Goal: Navigation & Orientation: Find specific page/section

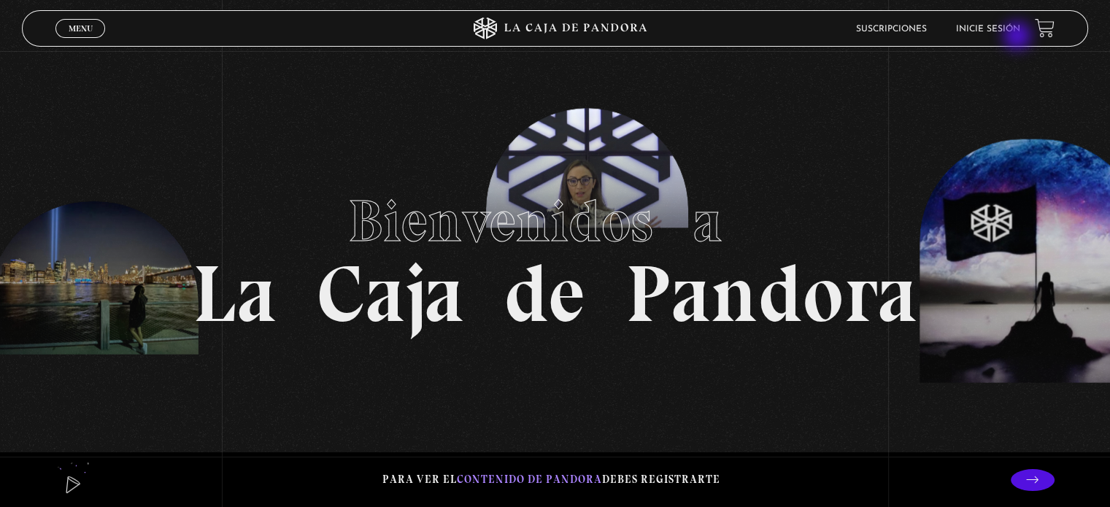
click at [1019, 37] on li "Inicie sesión" at bounding box center [988, 29] width 64 height 23
click at [1004, 27] on link "Inicie sesión" at bounding box center [988, 29] width 64 height 9
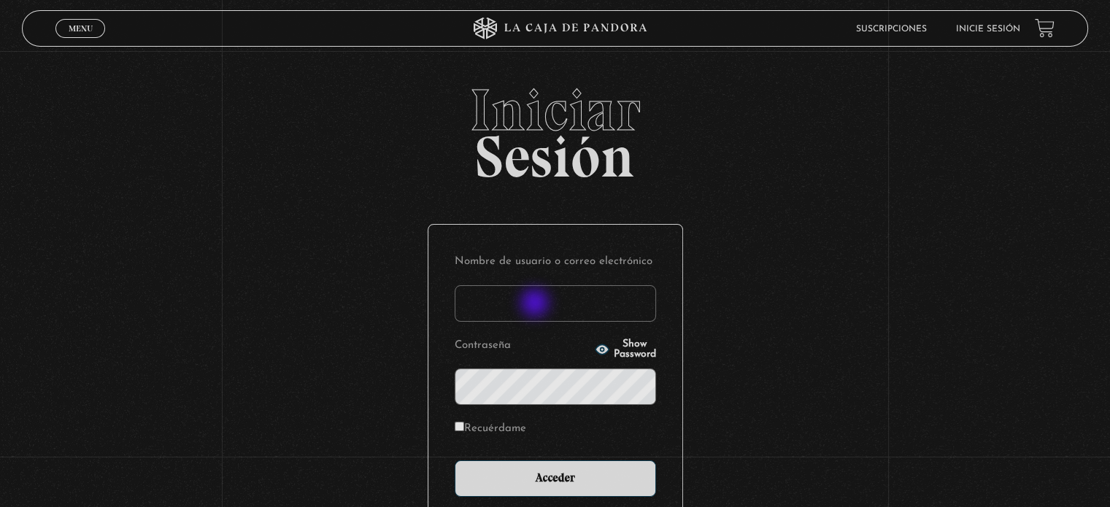
click at [536, 304] on input "Nombre de usuario o correo electrónico" at bounding box center [555, 303] width 201 height 36
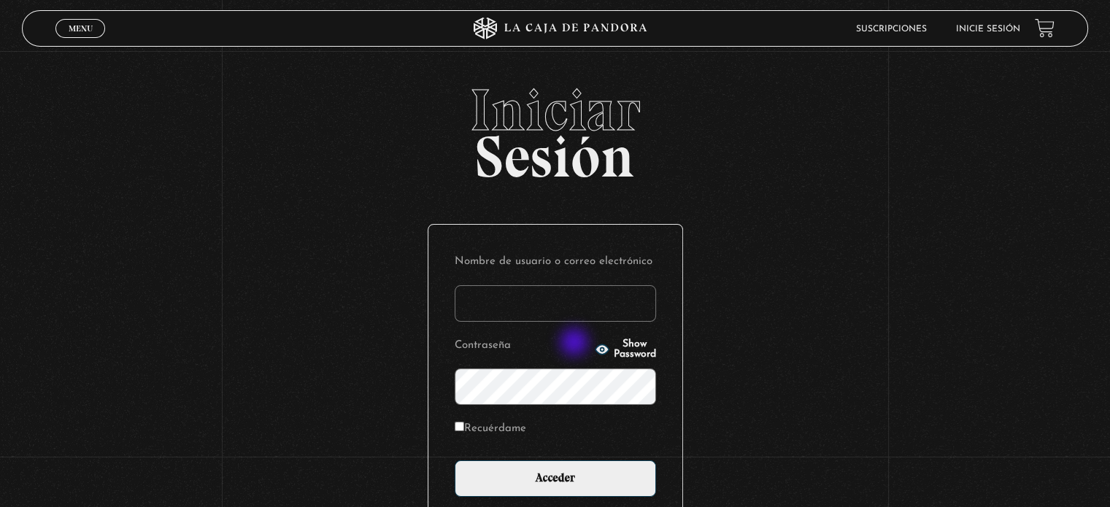
type input "salemalvarado.94@gmail.com"
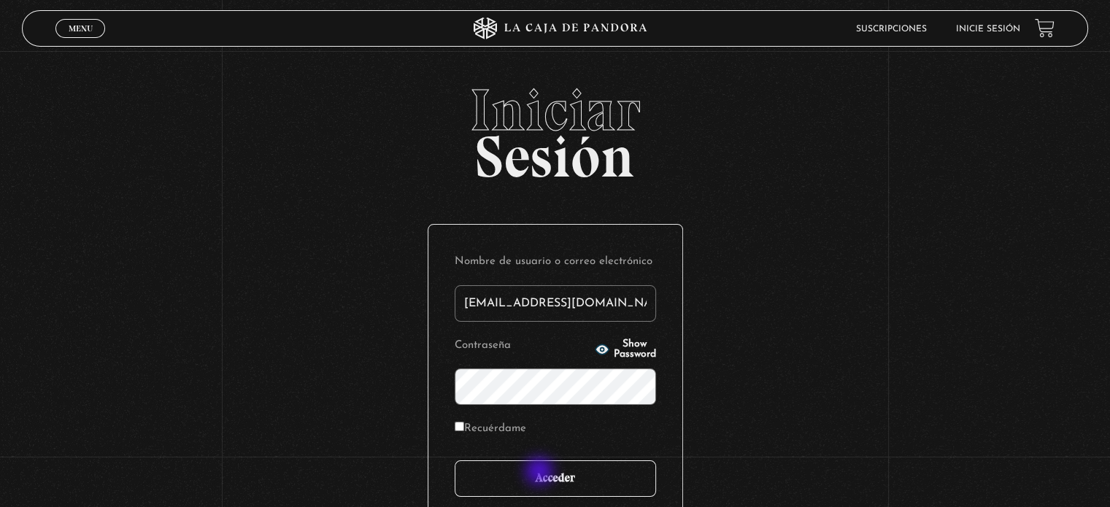
click at [541, 473] on input "Acceder" at bounding box center [555, 478] width 201 height 36
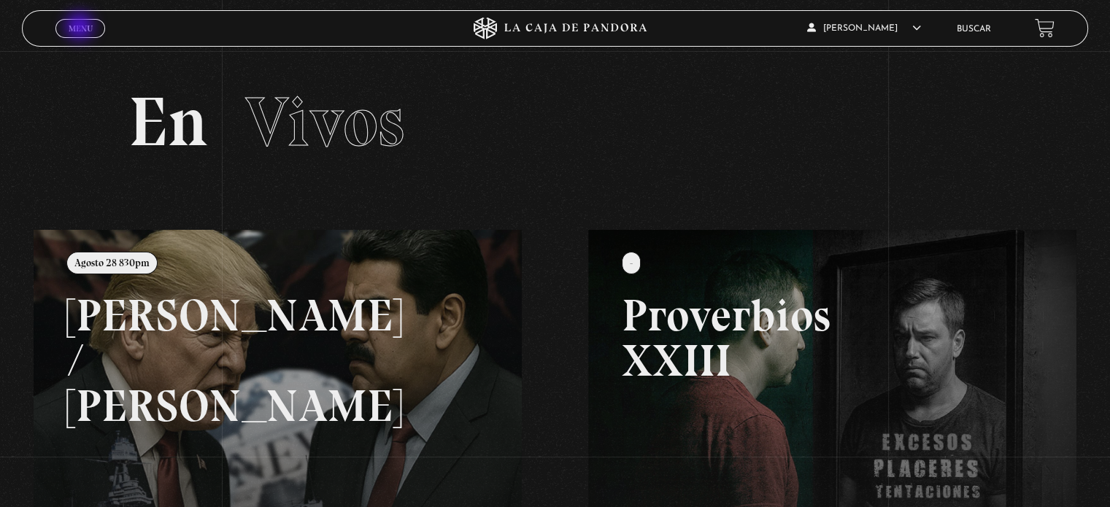
click at [81, 28] on span "Menu" at bounding box center [81, 28] width 24 height 9
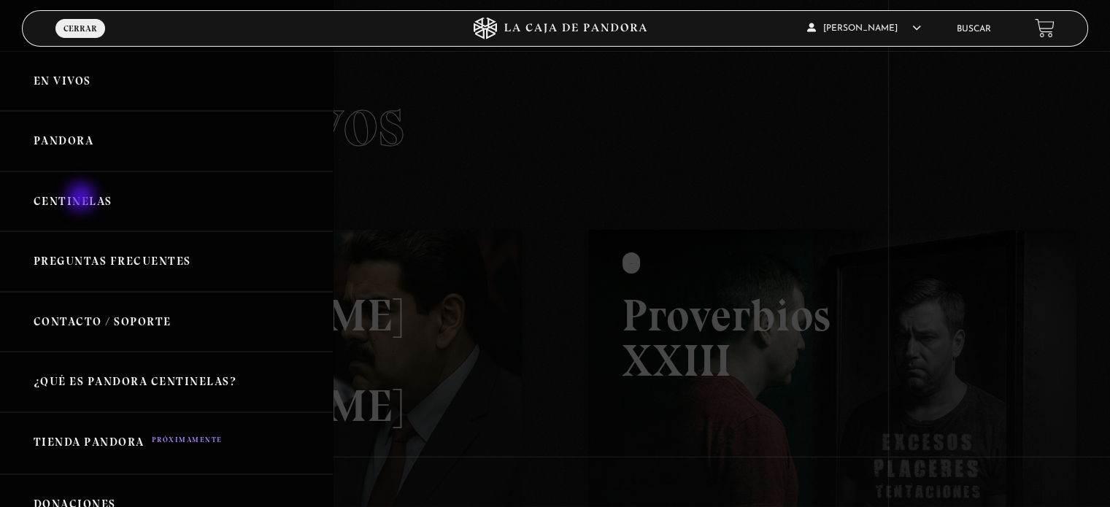
click at [82, 198] on link "Centinelas" at bounding box center [166, 201] width 333 height 61
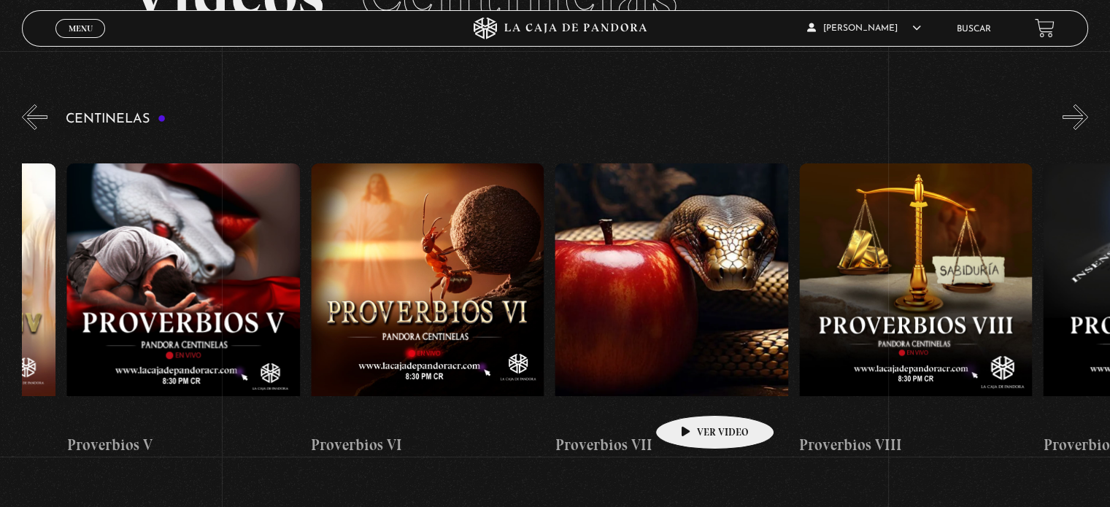
scroll to position [128, 0]
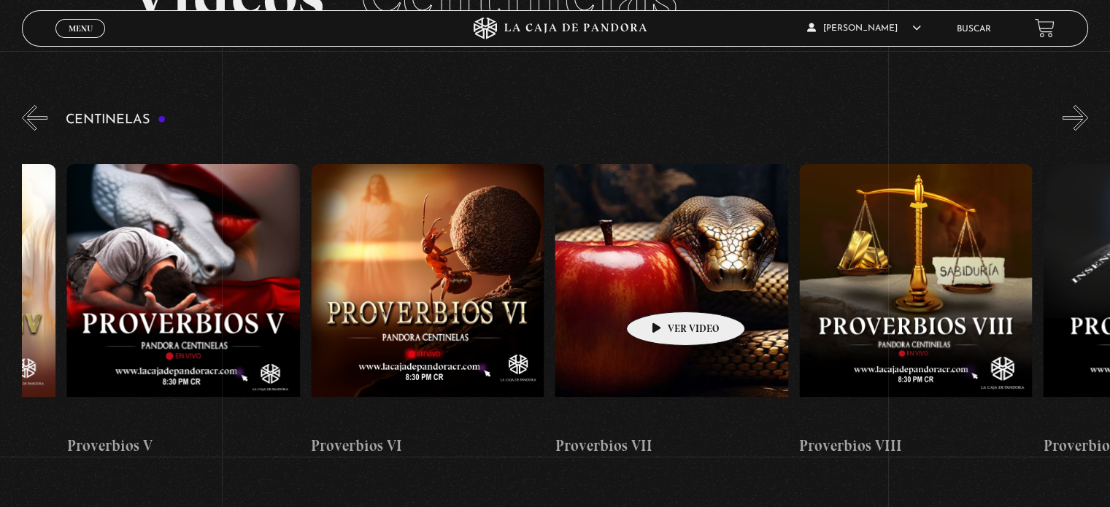
click at [663, 290] on figure at bounding box center [671, 295] width 233 height 263
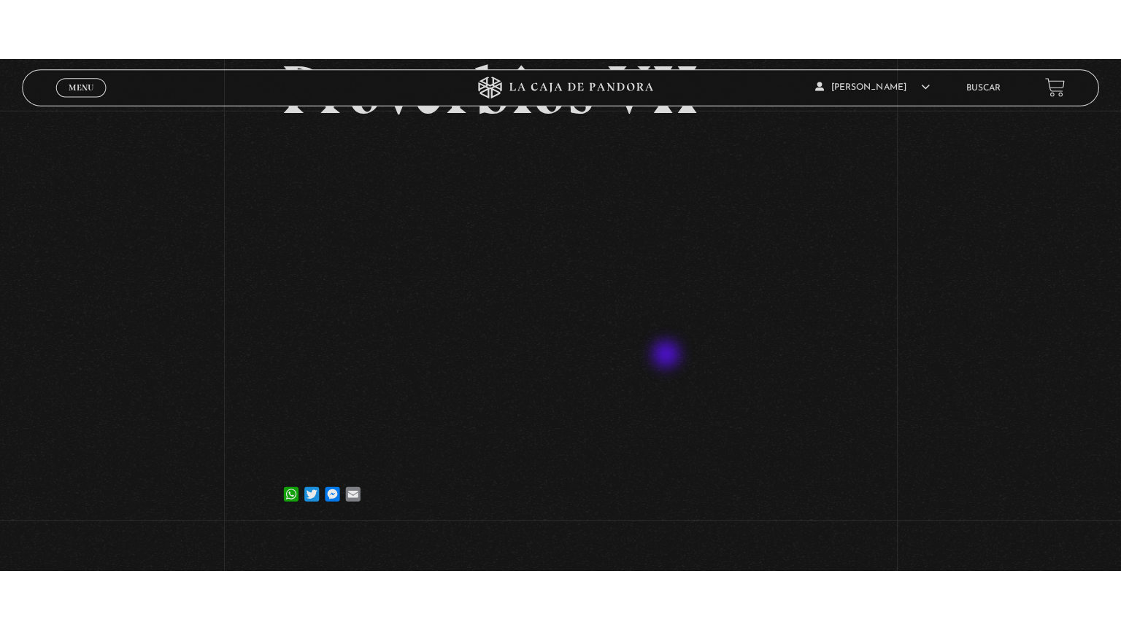
scroll to position [134, 0]
